Goal: Task Accomplishment & Management: Use online tool/utility

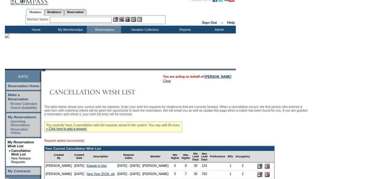
scroll to position [5, 0]
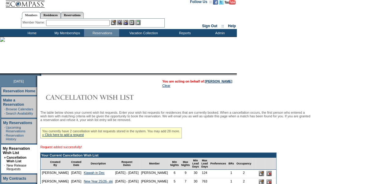
click at [108, 22] on input "text" at bounding box center [77, 23] width 63 height 6
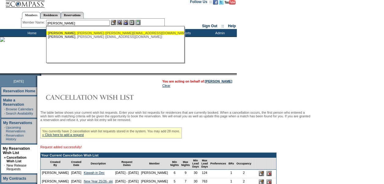
click at [109, 32] on div "[PERSON_NAME] ([PERSON_NAME][EMAIL_ADDRESS][DOMAIN_NAME])" at bounding box center [115, 33] width 134 height 4
type input "[PERSON_NAME] ([PERSON_NAME][EMAIL_ADDRESS][DOMAIN_NAME])"
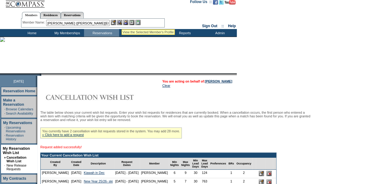
click at [121, 22] on img at bounding box center [119, 22] width 5 height 5
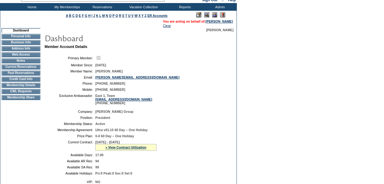
scroll to position [29, 0]
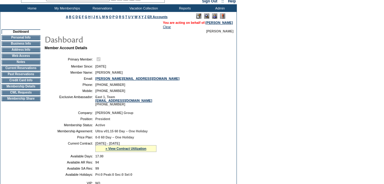
click at [214, 16] on img at bounding box center [214, 15] width 5 height 5
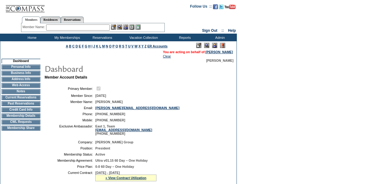
click at [34, 99] on td "Current Reservations" at bounding box center [21, 97] width 39 height 5
